Goal: Transaction & Acquisition: Purchase product/service

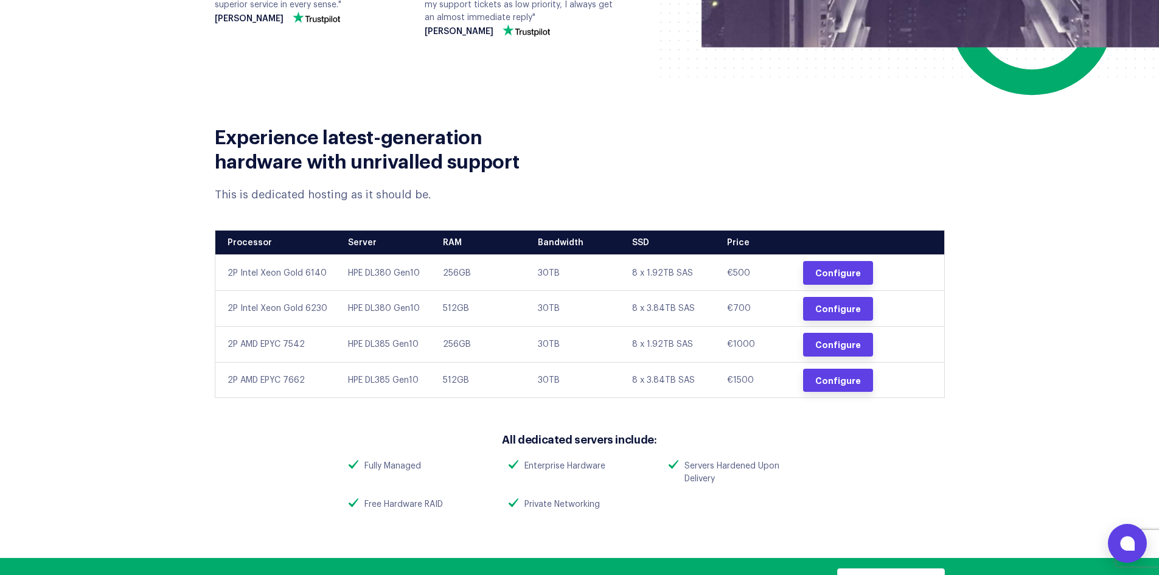
scroll to position [426, 0]
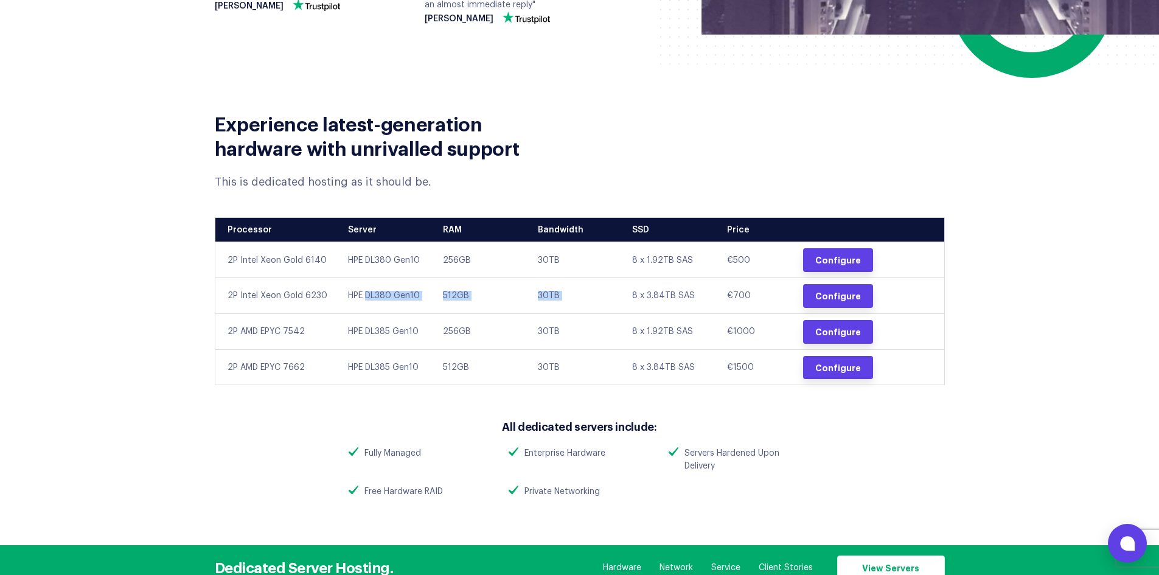
drag, startPoint x: 370, startPoint y: 292, endPoint x: 624, endPoint y: 287, distance: 253.7
click at [624, 287] on tr "2P Intel Xeon Gold 6230 HPE DL380 Gen10 512GB 30TB 8 x 3.84TB SAS €700 Configure" at bounding box center [579, 295] width 729 height 36
click at [851, 264] on link "Configure" at bounding box center [838, 260] width 70 height 24
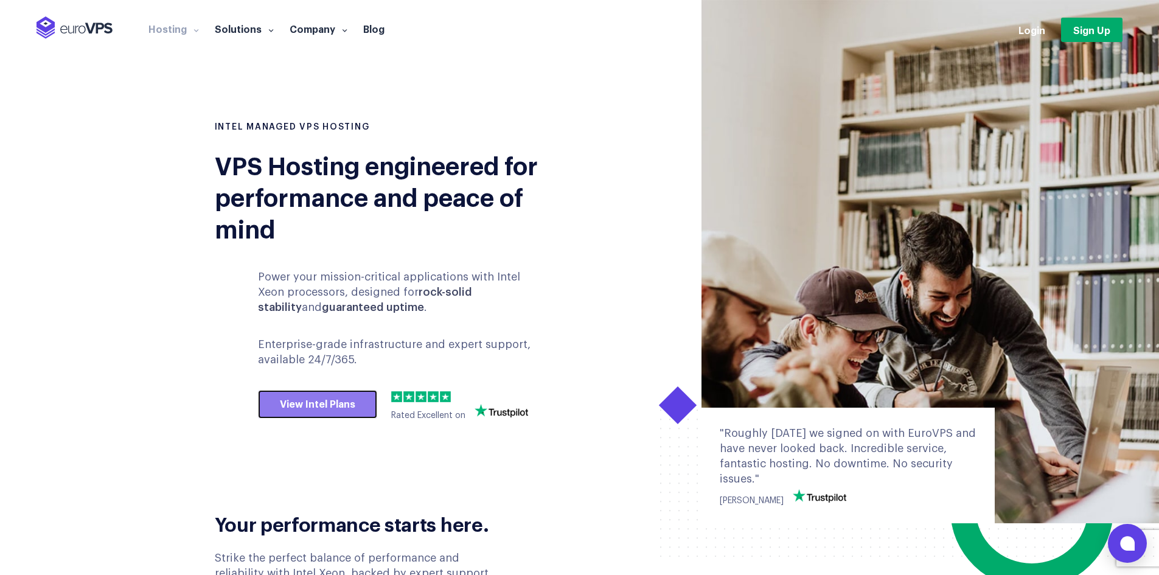
click at [323, 410] on link "View Intel Plans" at bounding box center [317, 404] width 119 height 29
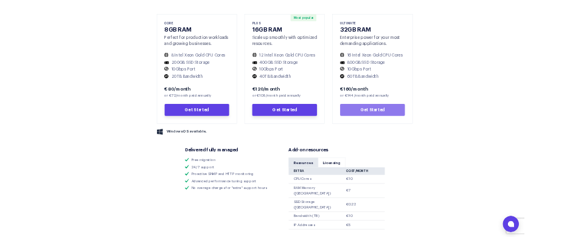
scroll to position [633, 0]
